Goal: Task Accomplishment & Management: Manage account settings

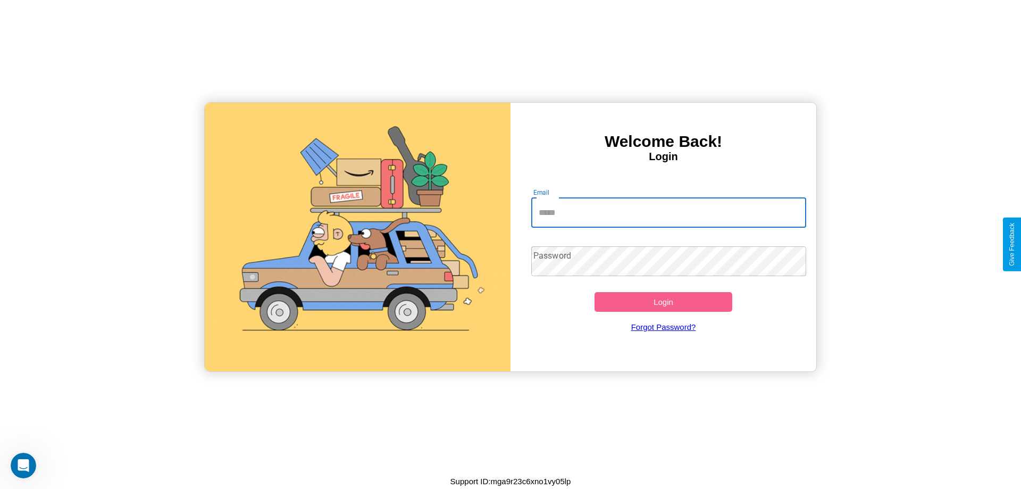
click at [668, 212] on input "Email" at bounding box center [668, 213] width 275 height 30
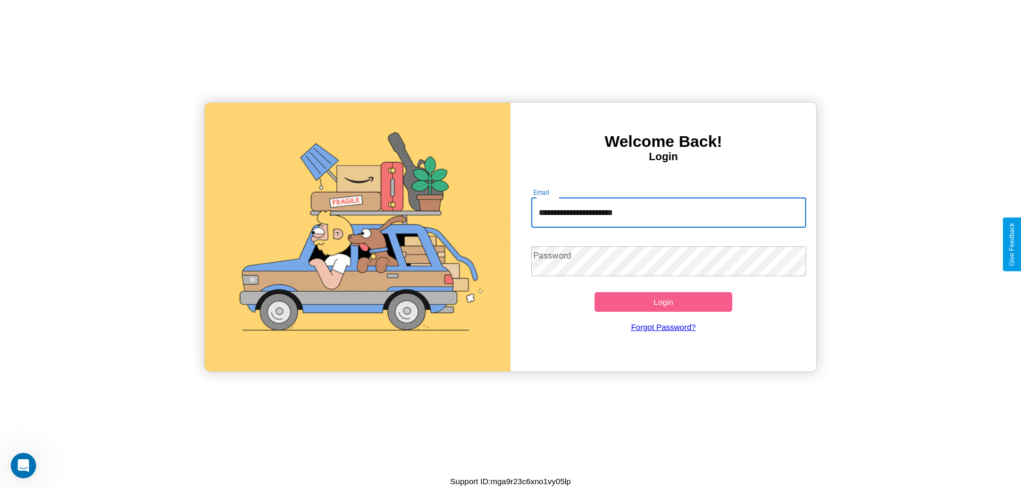
type input "**********"
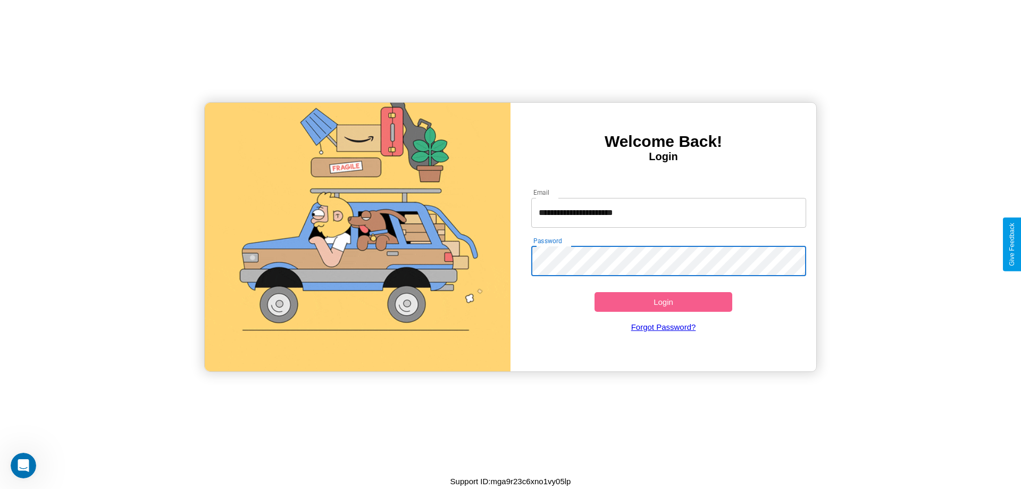
click at [663, 301] on button "Login" at bounding box center [663, 302] width 138 height 20
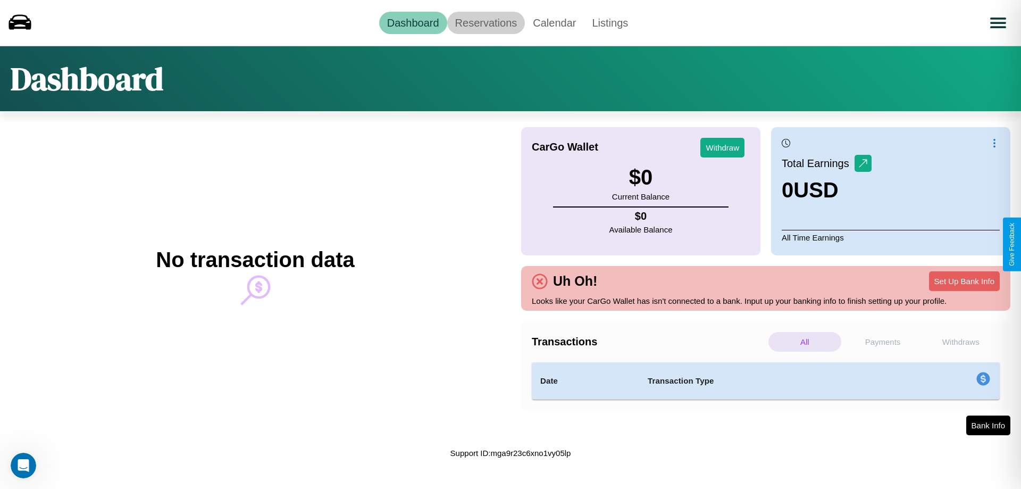
click at [485, 22] on link "Reservations" at bounding box center [486, 23] width 78 height 22
